Goal: Download file/media

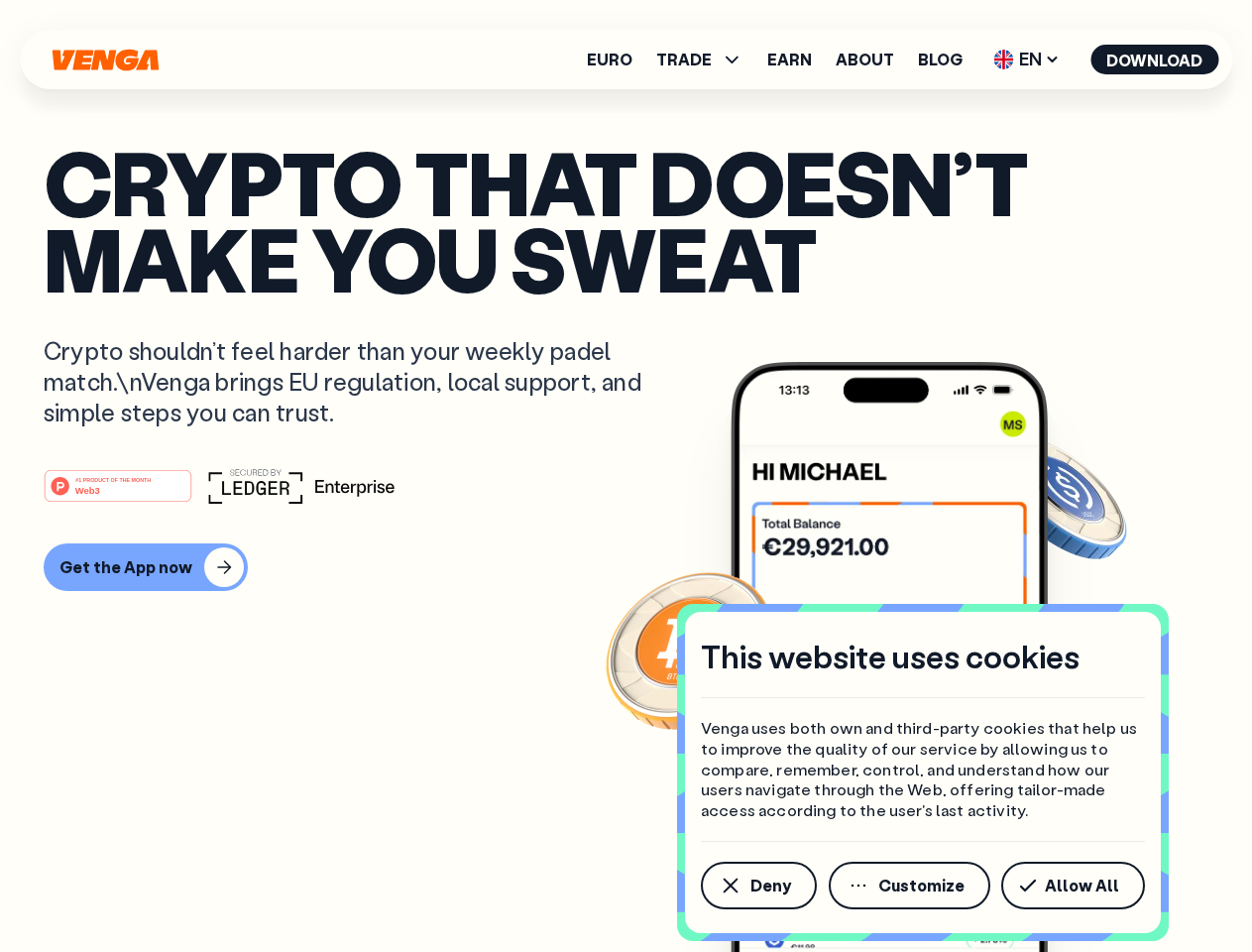
click at [626, 476] on div "#1 PRODUCT OF THE MONTH Web3" at bounding box center [626, 485] width 1166 height 36
click at [758, 885] on span "Deny" at bounding box center [770, 885] width 41 height 16
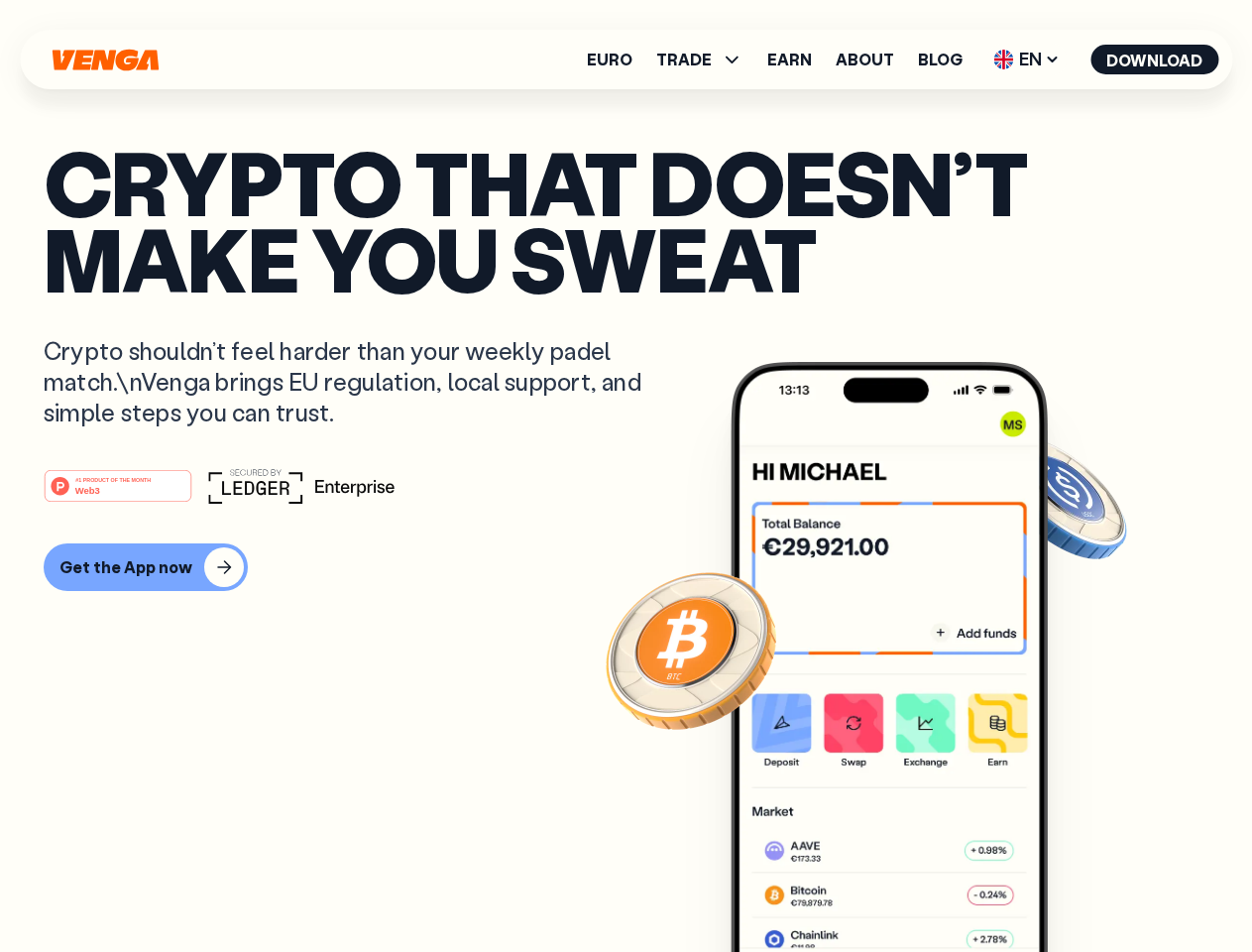
click at [911, 885] on img at bounding box center [890, 694] width 318 height 664
click at [1077, 885] on article "Crypto that doesn’t make you sweat Crypto shouldn’t feel harder than your weekl…" at bounding box center [626, 515] width 1166 height 744
click at [706, 60] on span "TRADE" at bounding box center [684, 60] width 56 height 16
click at [1028, 60] on span "EN" at bounding box center [1027, 60] width 80 height 32
click at [1156, 60] on button "Download" at bounding box center [1155, 60] width 128 height 30
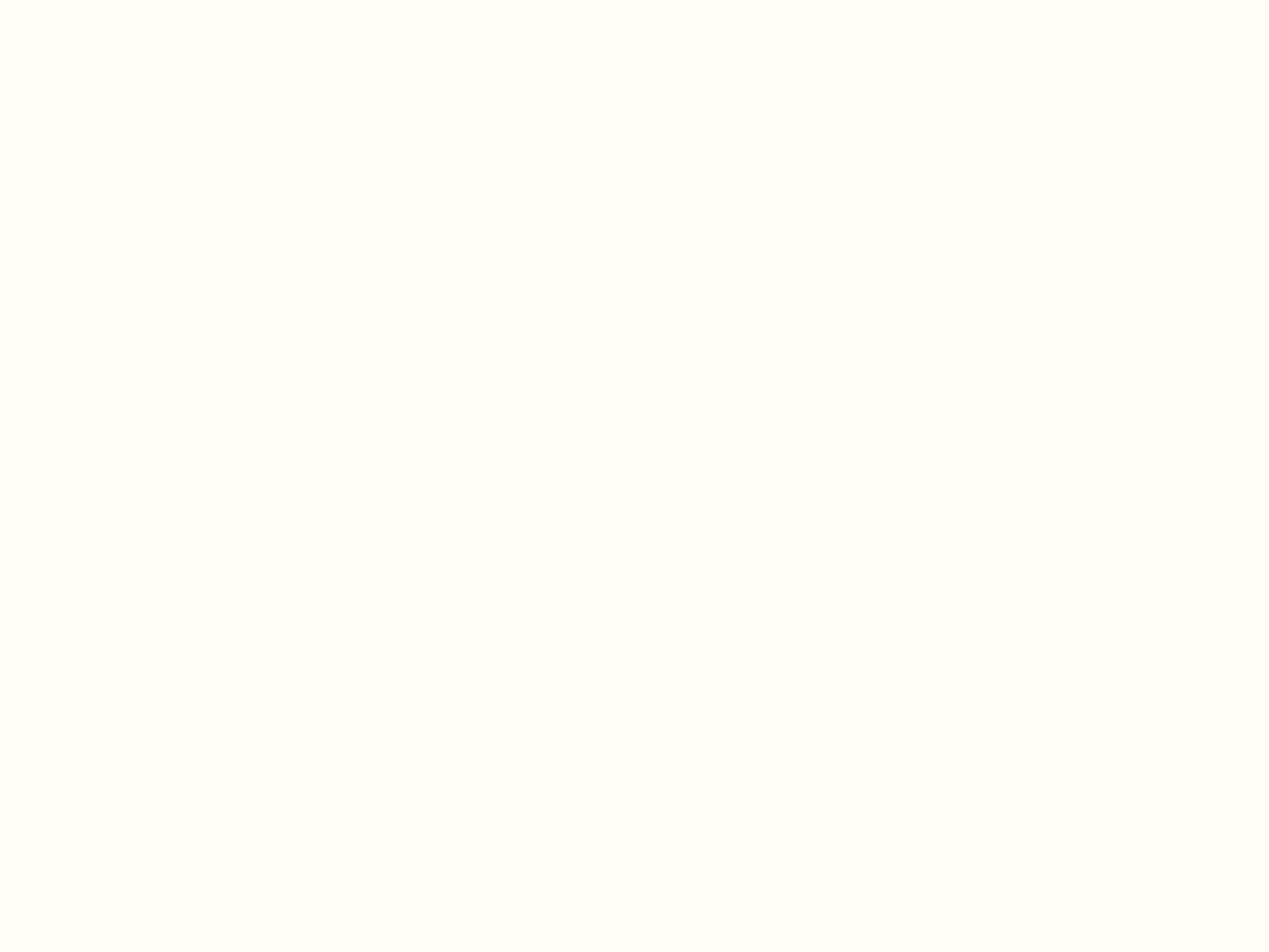
click at [143, 0] on html "This website uses cookies Venga uses both own and third-party cookies that help…" at bounding box center [634, 0] width 1269 height 0
click at [121, 0] on html "This website uses cookies Venga uses both own and third-party cookies that help…" at bounding box center [634, 0] width 1269 height 0
